Goal: Go to known website: Go to known website

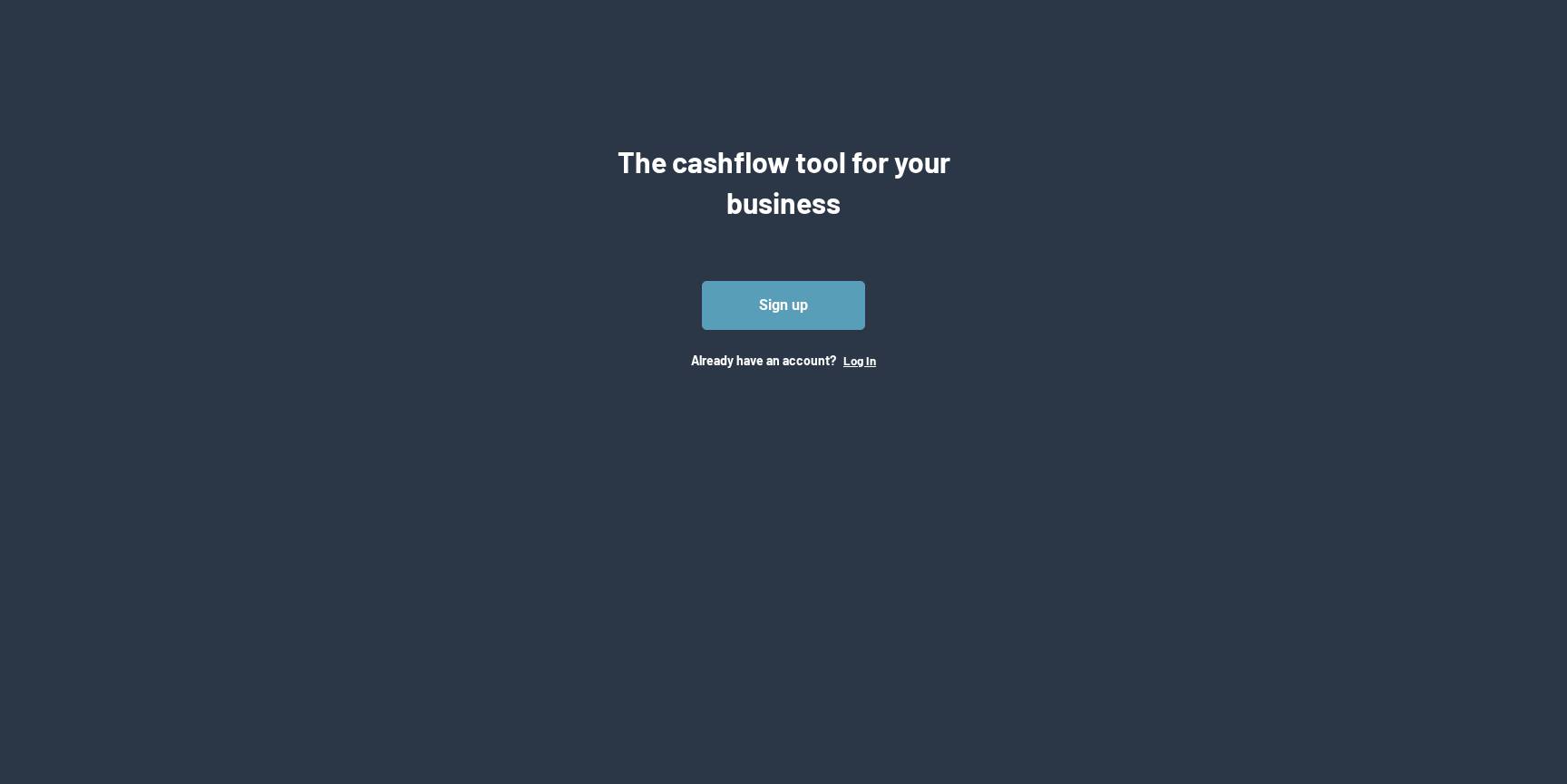
click at [863, 364] on button "Log In" at bounding box center [860, 361] width 33 height 15
